Goal: Navigation & Orientation: Find specific page/section

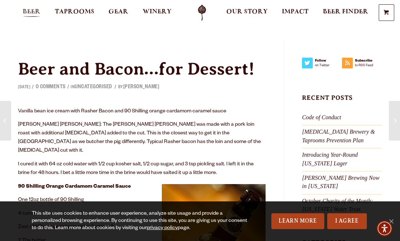
click at [37, 8] on link "Beer" at bounding box center [31, 13] width 27 height 16
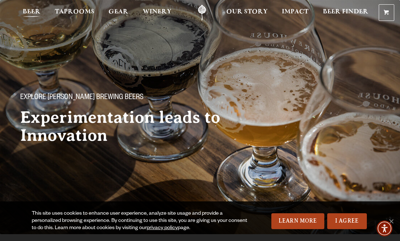
click at [37, 12] on span "Beer" at bounding box center [32, 12] width 18 height 6
click at [38, 10] on span "Beer" at bounding box center [32, 12] width 18 height 6
